Goal: Check status: Check status

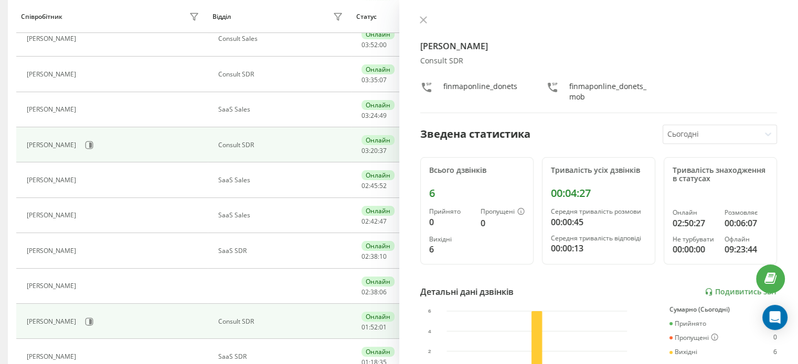
scroll to position [210, 0]
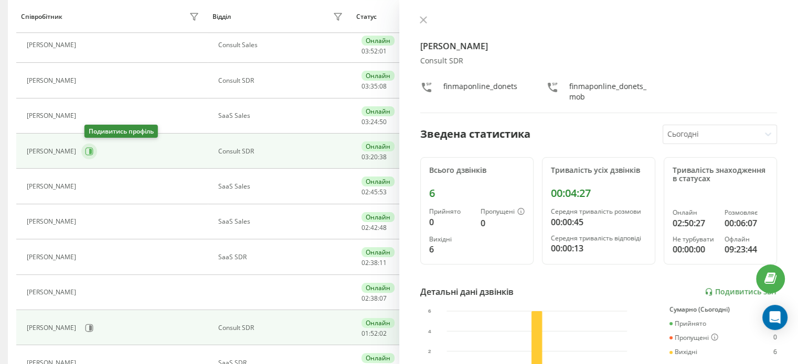
click at [90, 151] on icon at bounding box center [89, 151] width 8 height 8
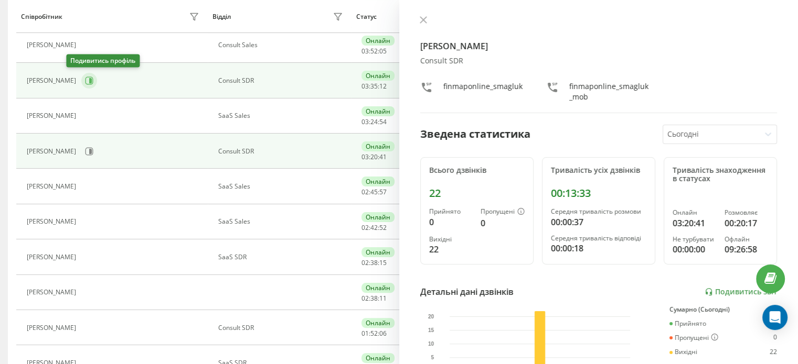
click at [89, 79] on icon at bounding box center [90, 80] width 3 height 5
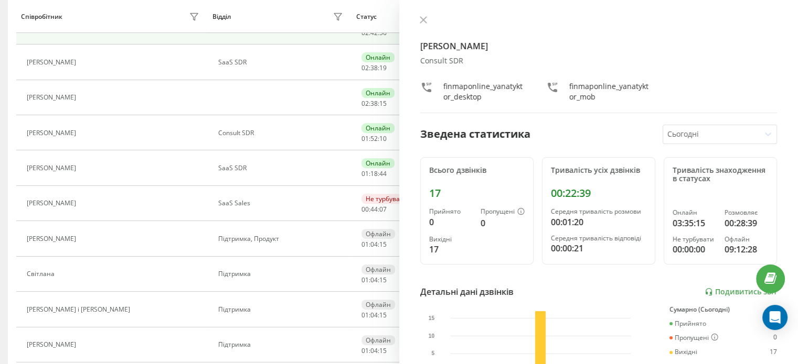
scroll to position [422, 0]
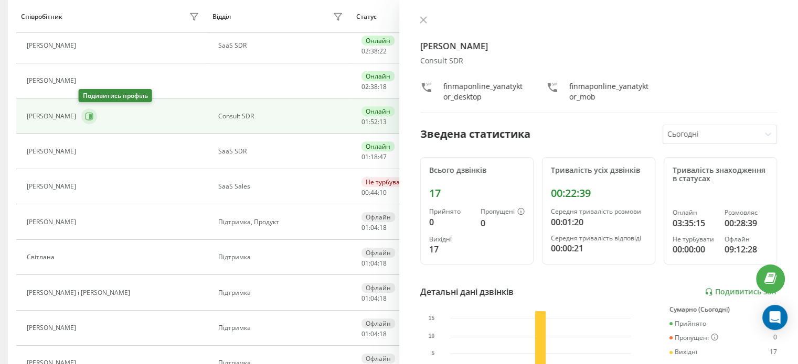
click at [85, 116] on icon at bounding box center [89, 116] width 8 height 8
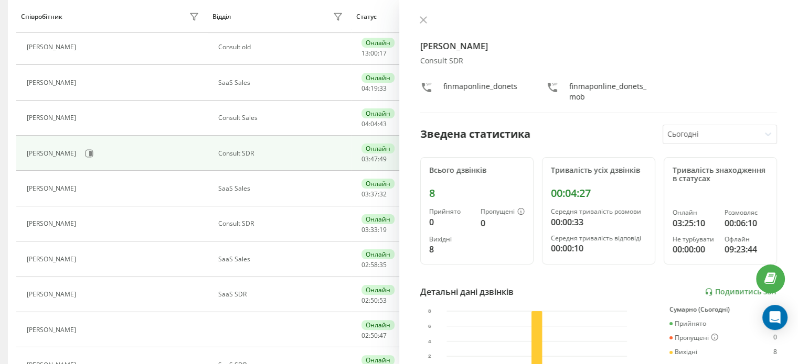
scroll to position [210, 0]
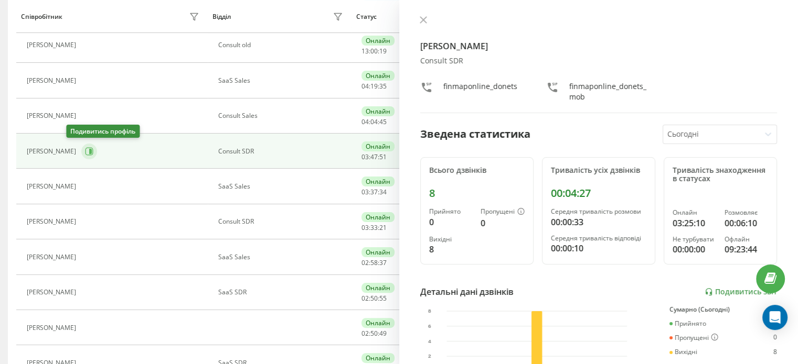
click at [89, 150] on icon at bounding box center [90, 151] width 3 height 5
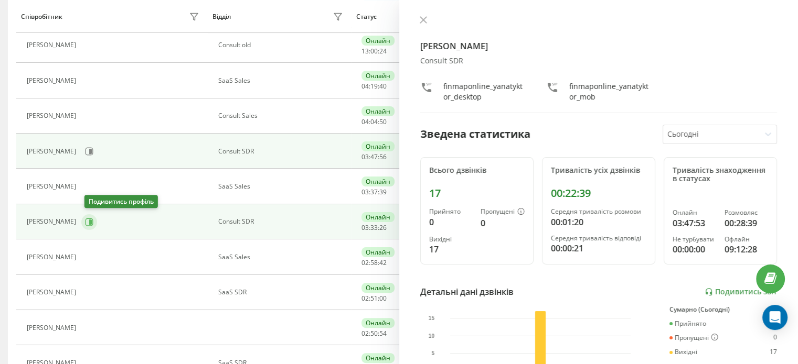
click at [93, 221] on icon at bounding box center [89, 222] width 8 height 8
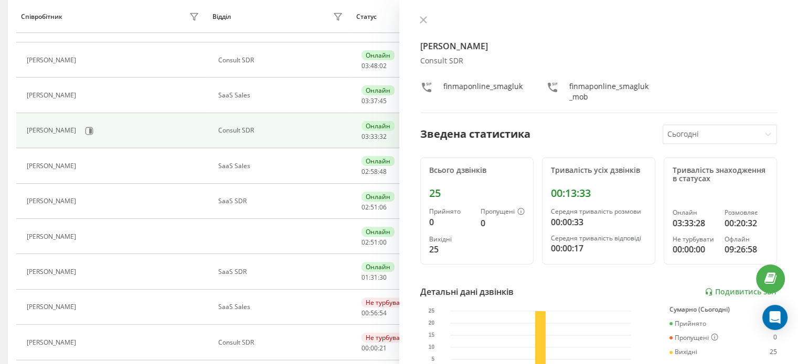
scroll to position [315, 0]
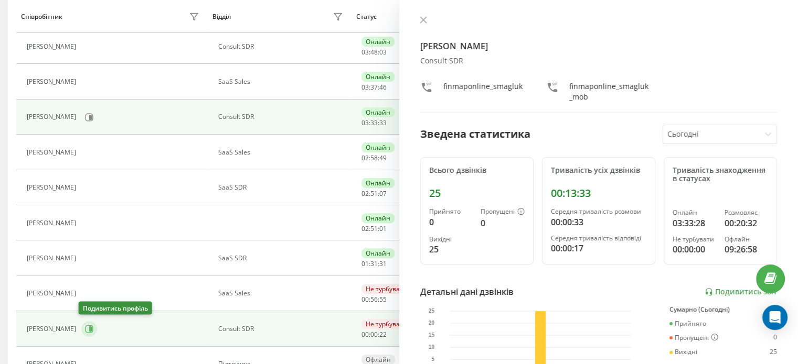
click at [89, 327] on icon at bounding box center [90, 329] width 3 height 5
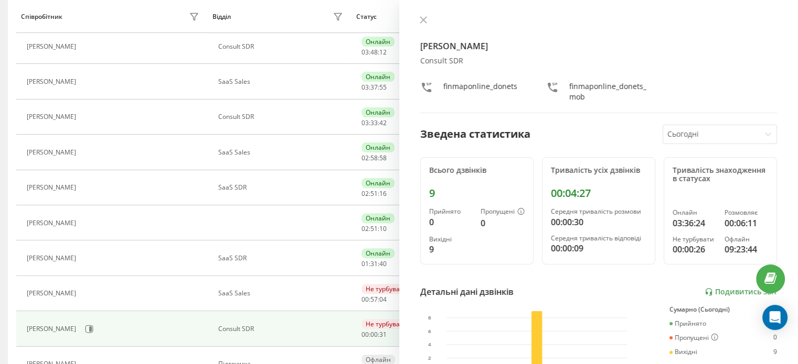
scroll to position [279, 0]
